Goal: Navigation & Orientation: Find specific page/section

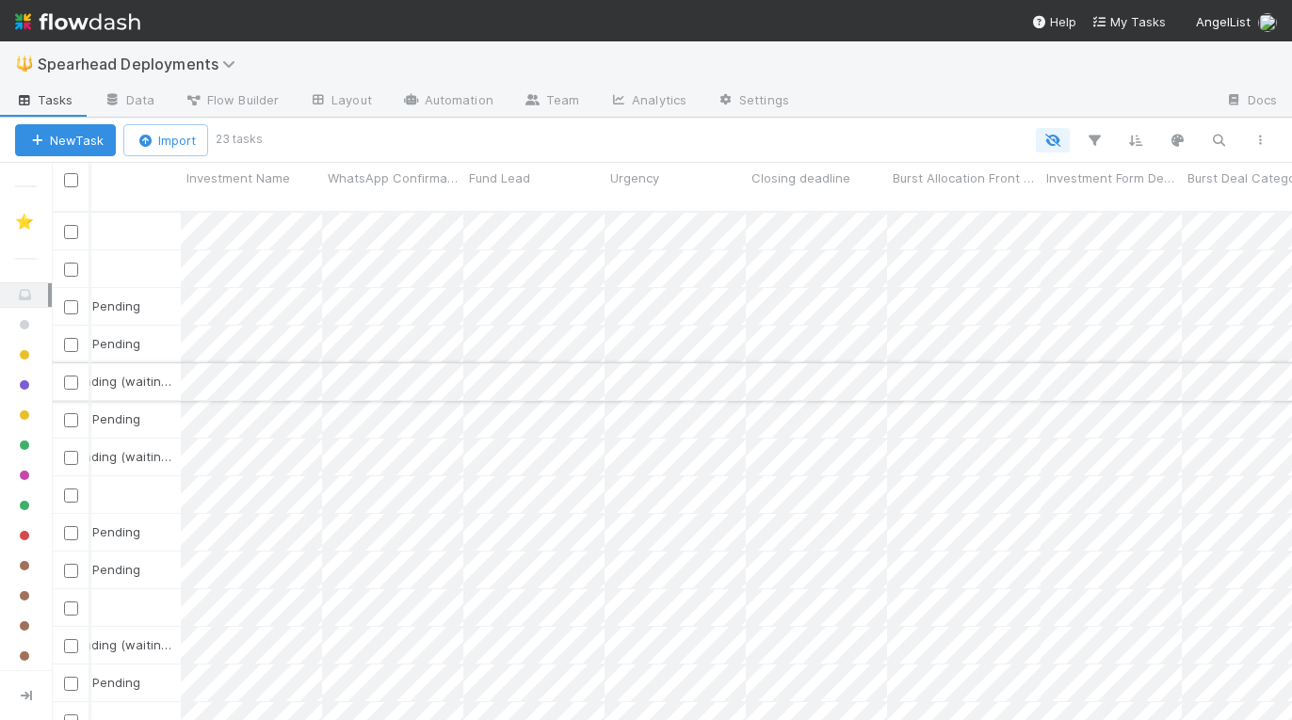
scroll to position [0, 862]
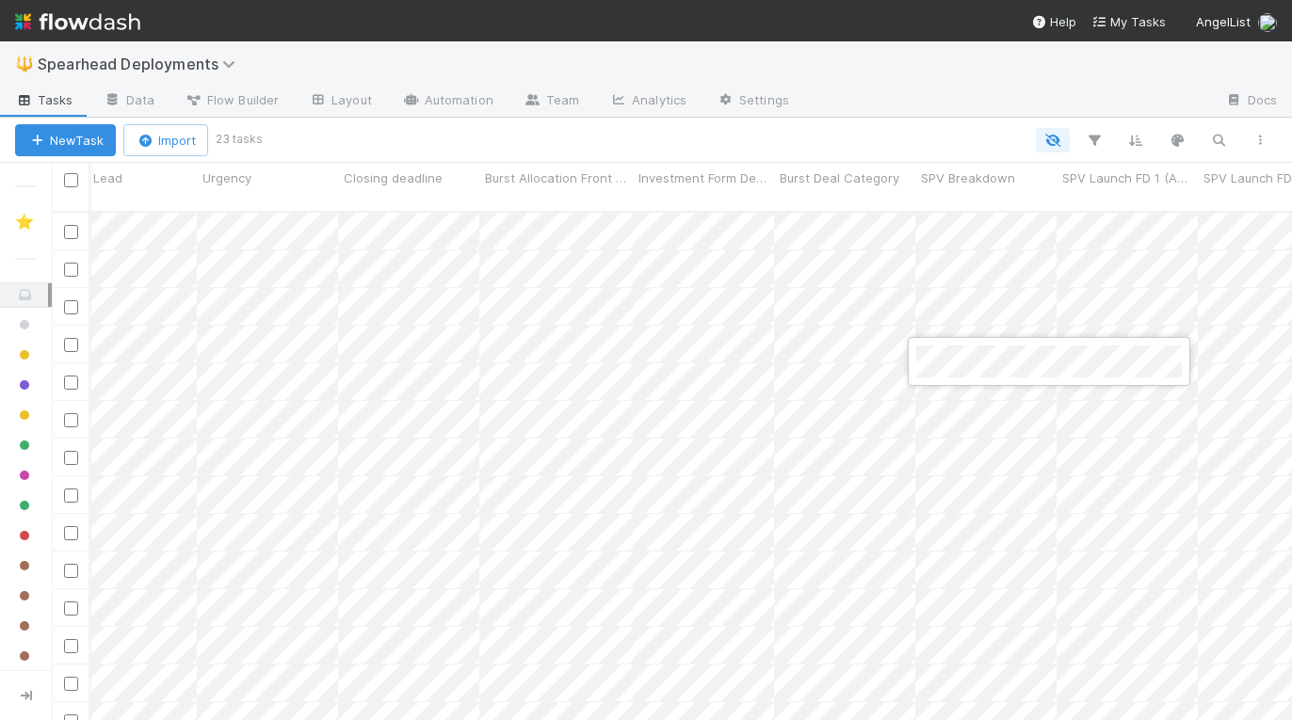
click at [466, 367] on div at bounding box center [646, 360] width 1292 height 720
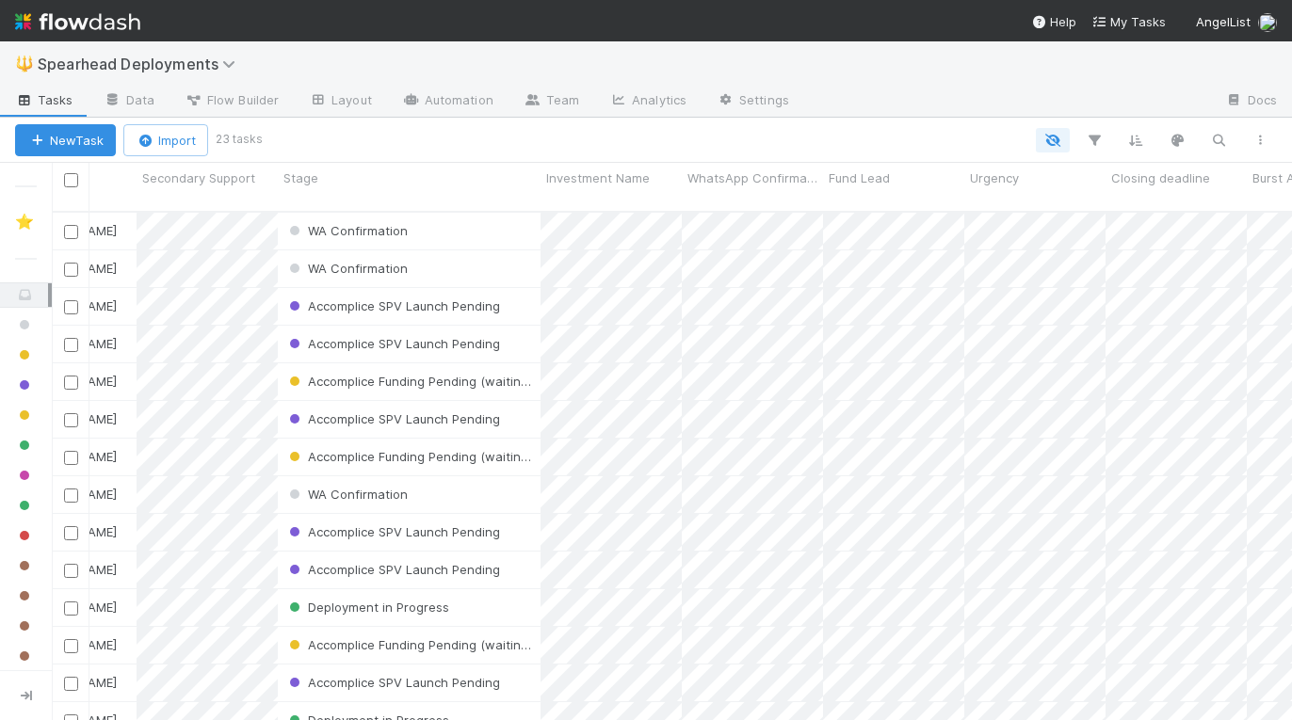
scroll to position [0, 0]
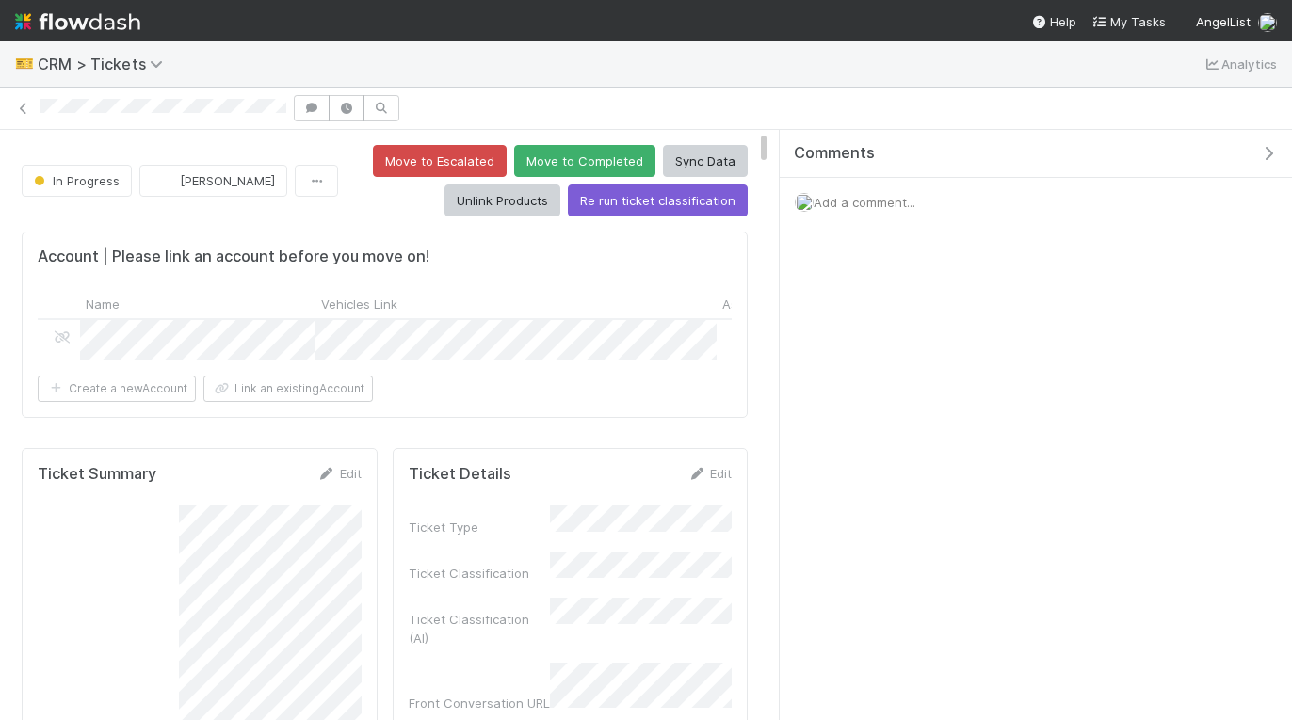
click at [1278, 149] on button "button" at bounding box center [1272, 153] width 39 height 17
